Goal: Complete application form

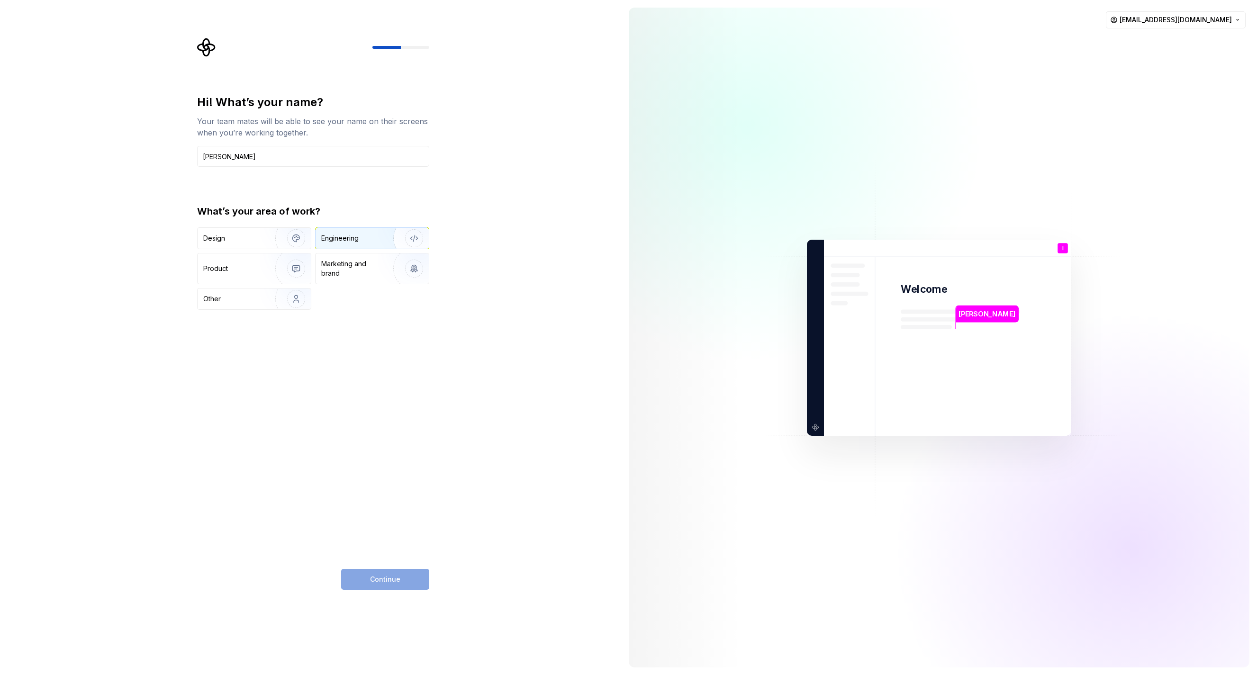
type input "[PERSON_NAME]"
click at [409, 241] on img "button" at bounding box center [408, 238] width 61 height 63
click at [378, 572] on button "Continue" at bounding box center [385, 579] width 88 height 21
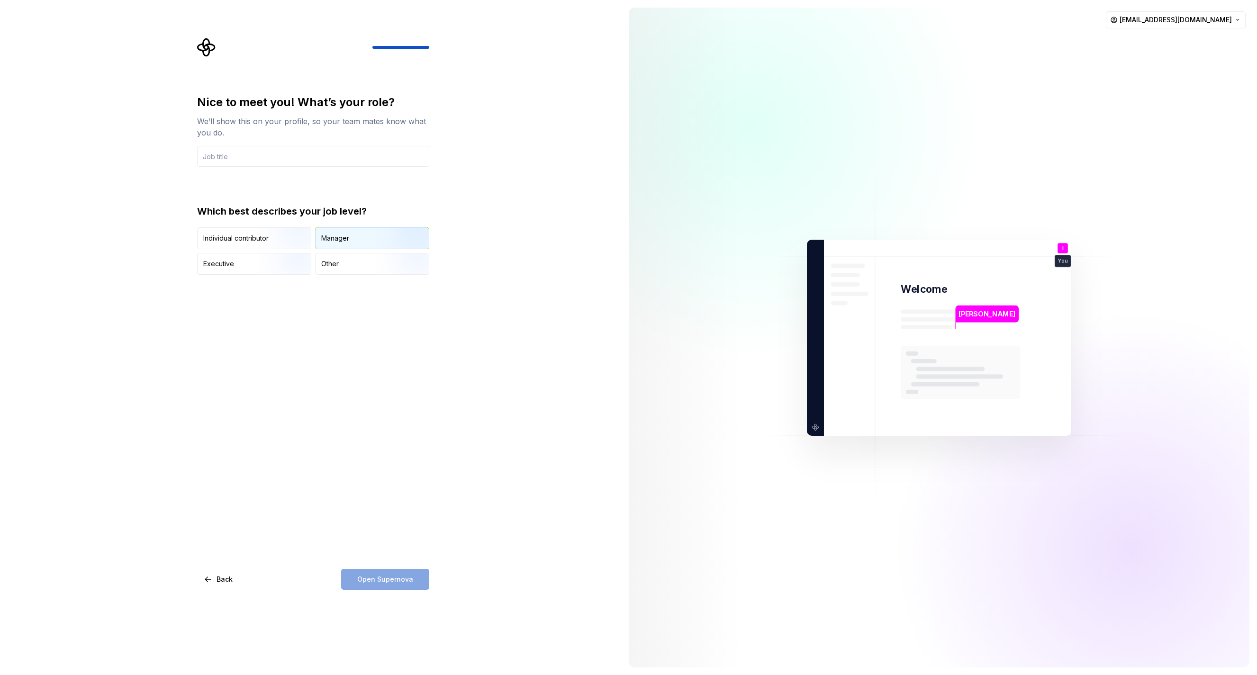
click at [355, 234] on div "Manager" at bounding box center [372, 238] width 113 height 21
